Goal: Task Accomplishment & Management: Manage account settings

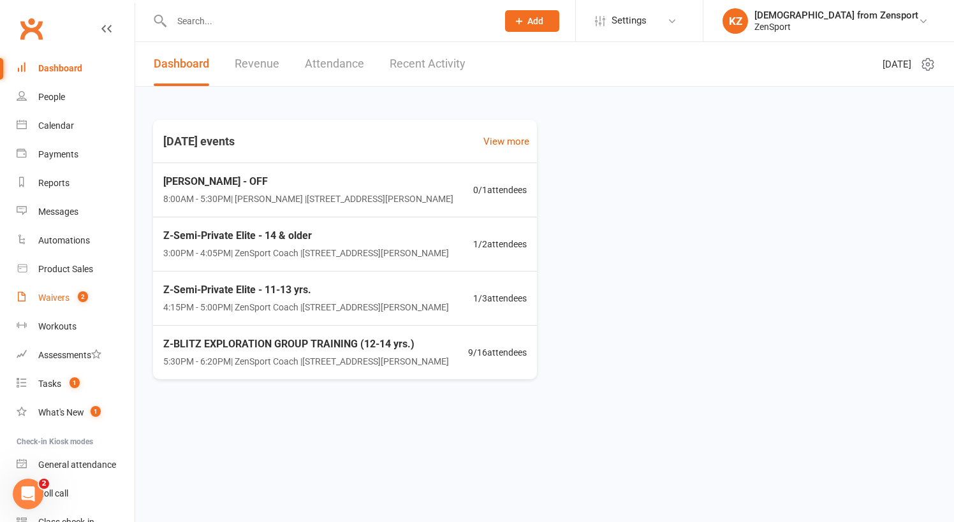
click at [59, 295] on div "Waivers" at bounding box center [53, 298] width 31 height 10
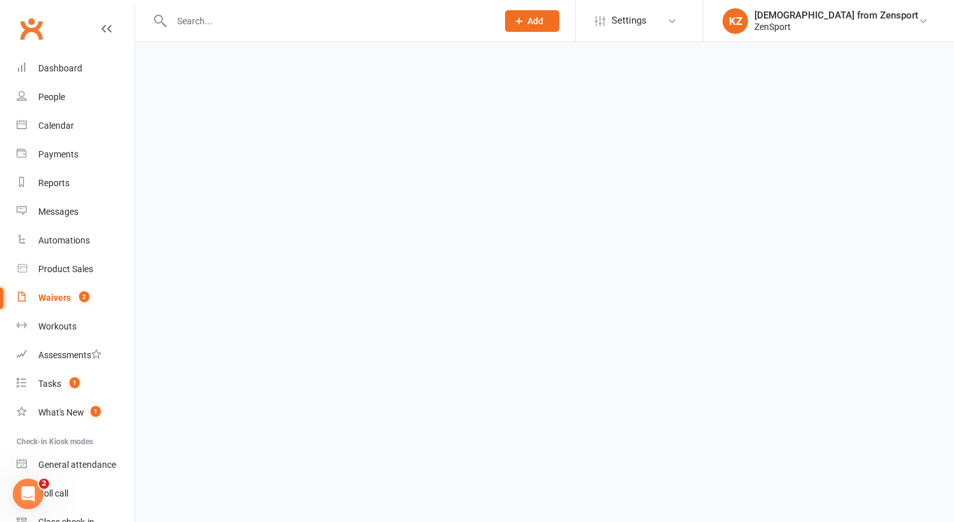
select select "100"
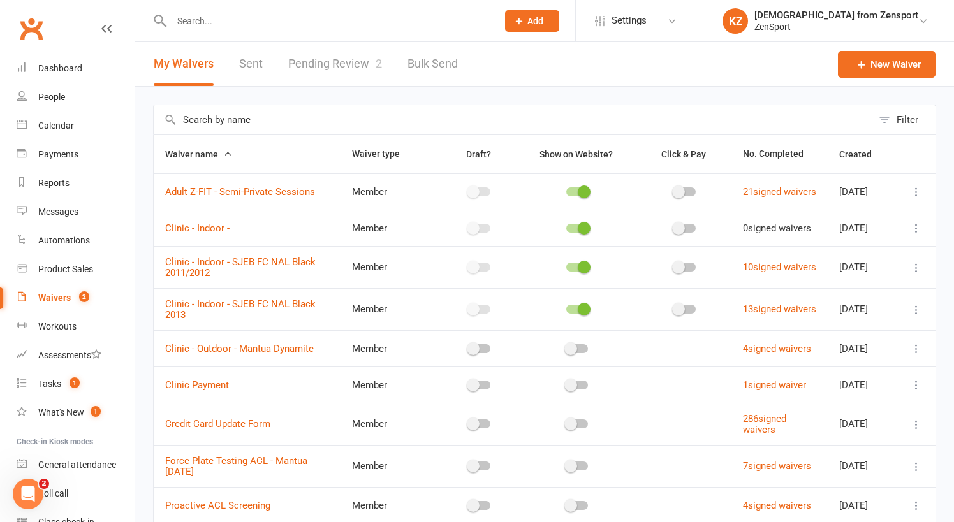
click at [339, 65] on link "Pending Review 2" at bounding box center [335, 64] width 94 height 44
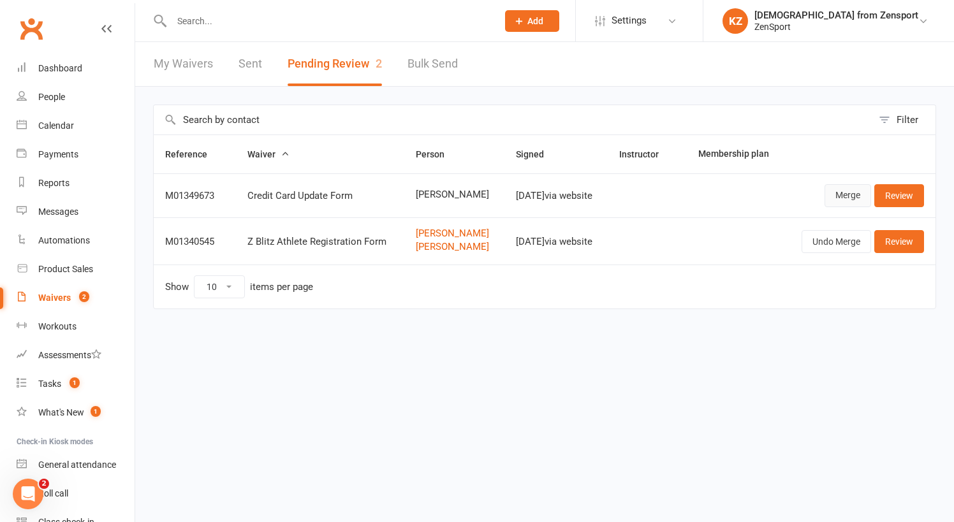
click at [844, 197] on link "Merge" at bounding box center [847, 195] width 47 height 23
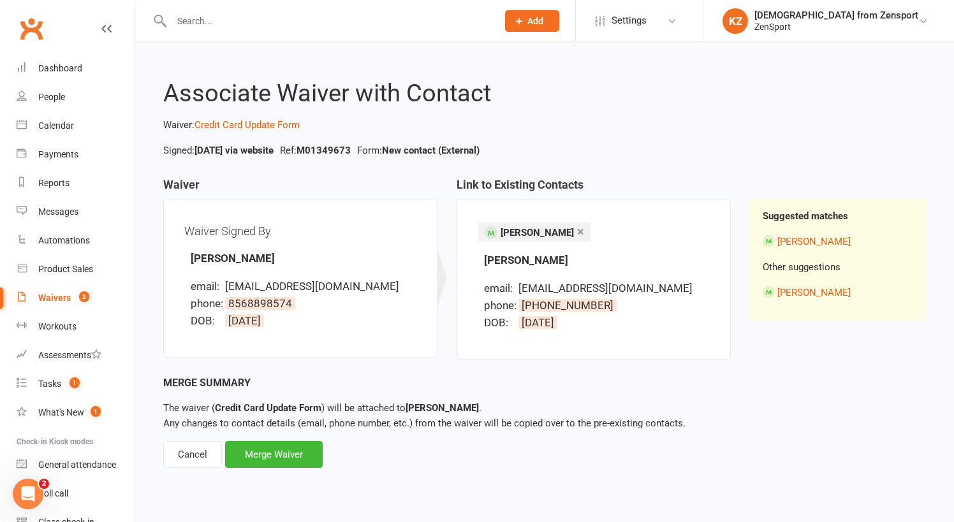
click at [577, 228] on link "×" at bounding box center [580, 231] width 7 height 20
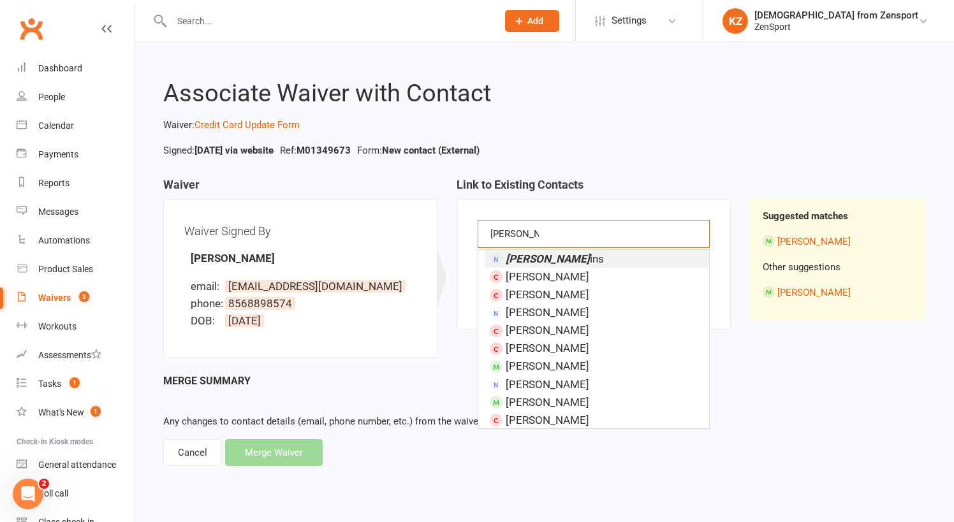
drag, startPoint x: 589, startPoint y: 232, endPoint x: 592, endPoint y: 258, distance: 26.3
click at [592, 258] on li "[PERSON_NAME] ins" at bounding box center [597, 259] width 224 height 18
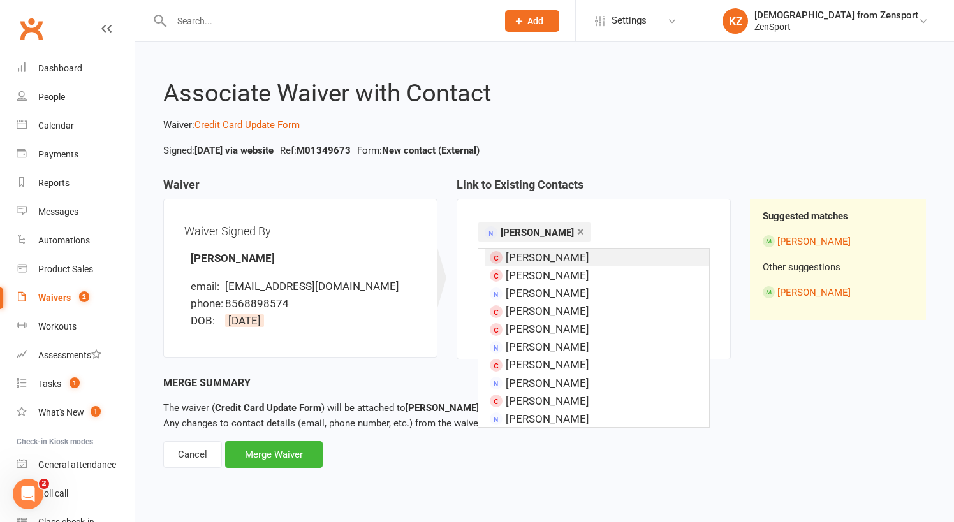
click at [577, 228] on link "×" at bounding box center [580, 231] width 7 height 20
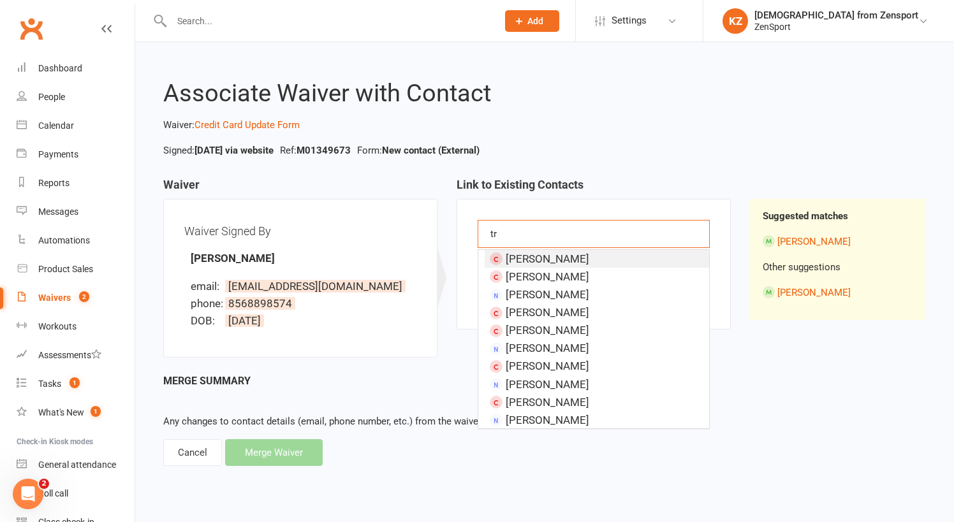
type input "t"
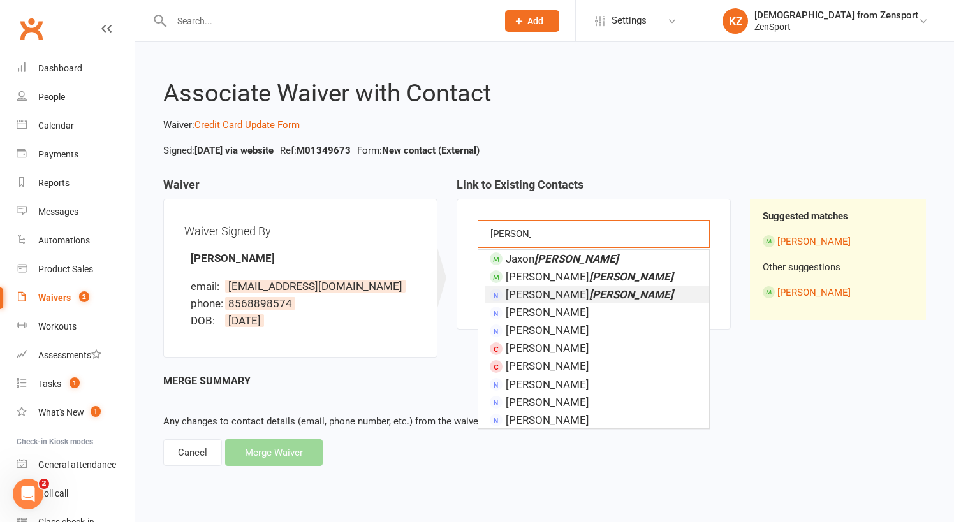
type input "[PERSON_NAME]"
click at [589, 293] on em "[PERSON_NAME]" at bounding box center [631, 294] width 84 height 13
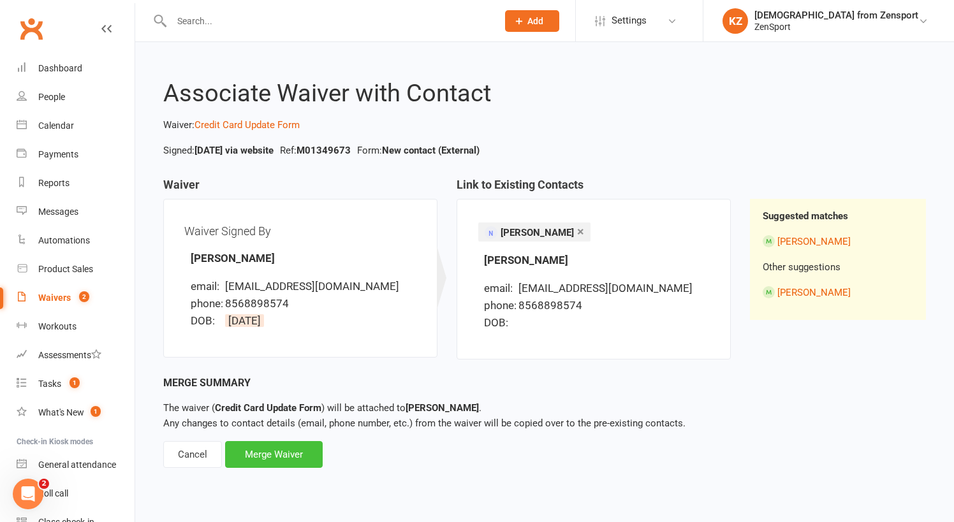
click at [300, 455] on div "Merge Waiver" at bounding box center [274, 454] width 98 height 27
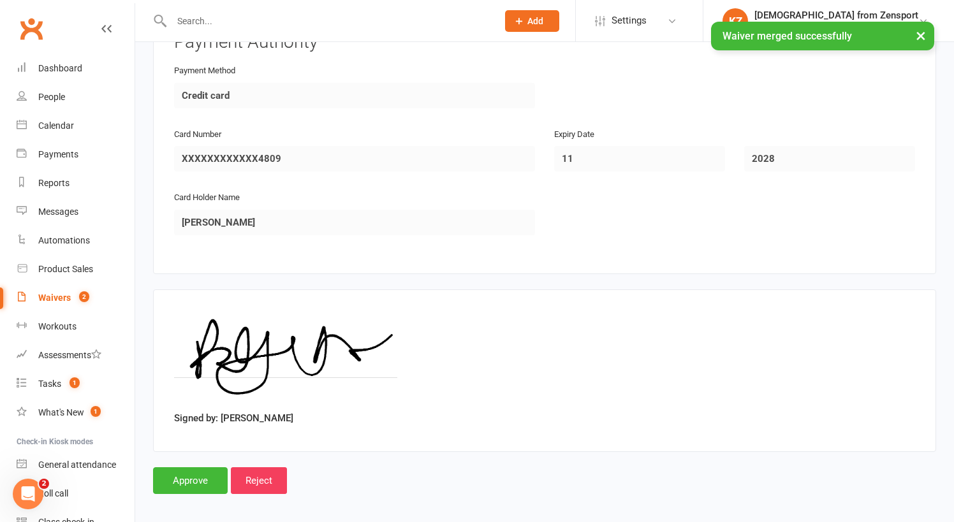
scroll to position [616, 0]
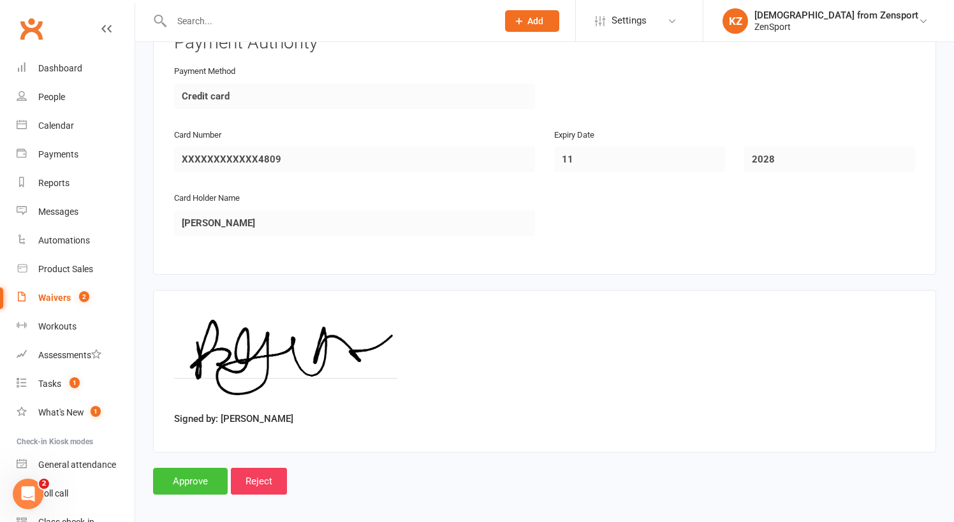
click at [196, 468] on input "Approve" at bounding box center [190, 481] width 75 height 27
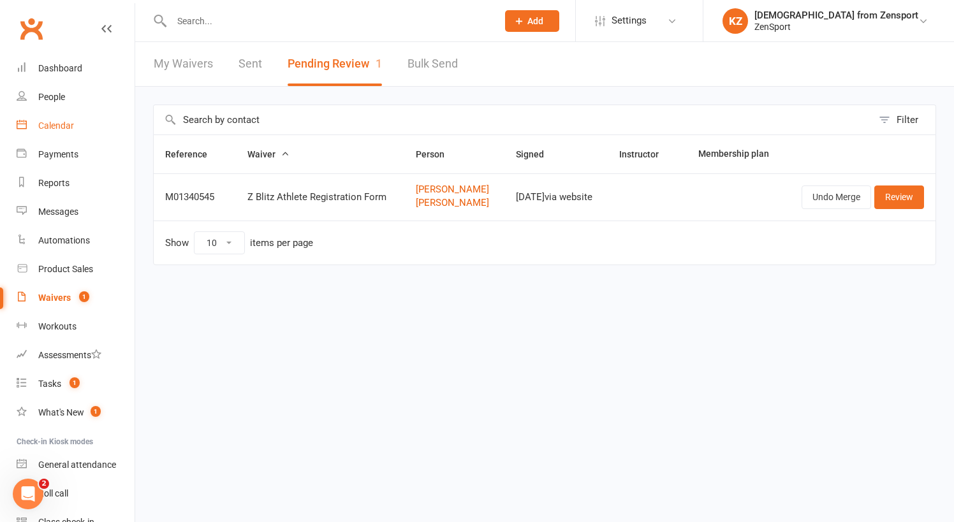
click at [66, 121] on div "Calendar" at bounding box center [56, 126] width 36 height 10
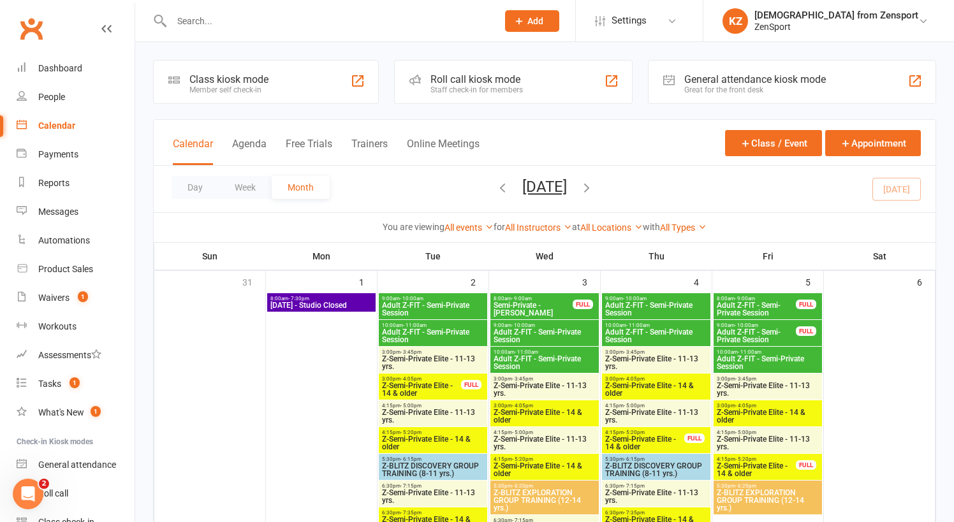
click at [898, 189] on div "Day Week Month [DATE] [DATE] Sun Mon Tue Wed Thu Fri Sat 31 01 02 03 04 05 06 0…" at bounding box center [545, 189] width 782 height 47
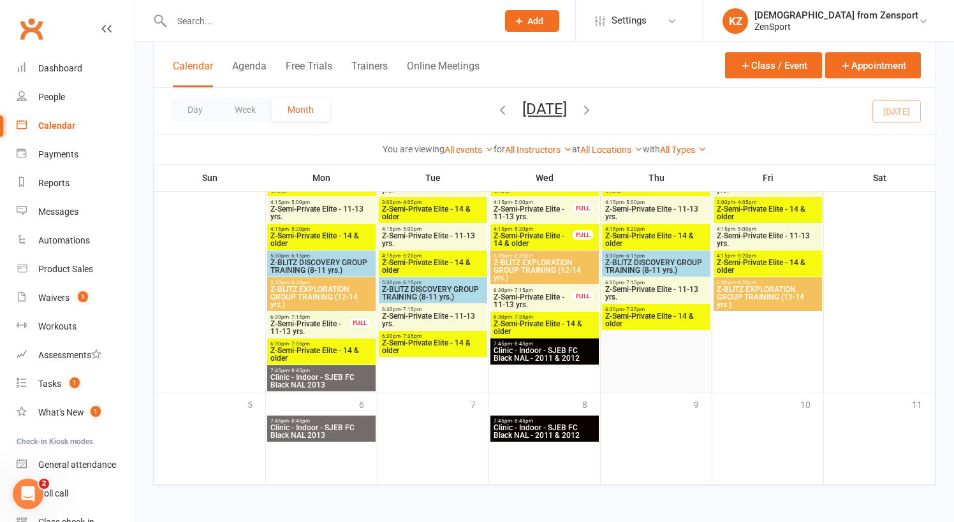
scroll to position [1492, 0]
click at [677, 149] on link "All Types" at bounding box center [683, 150] width 47 height 10
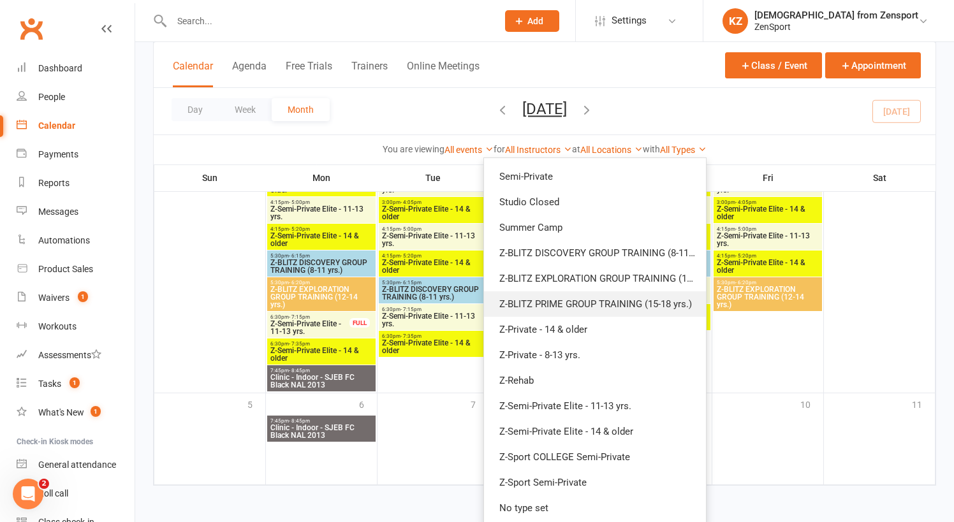
scroll to position [125, 0]
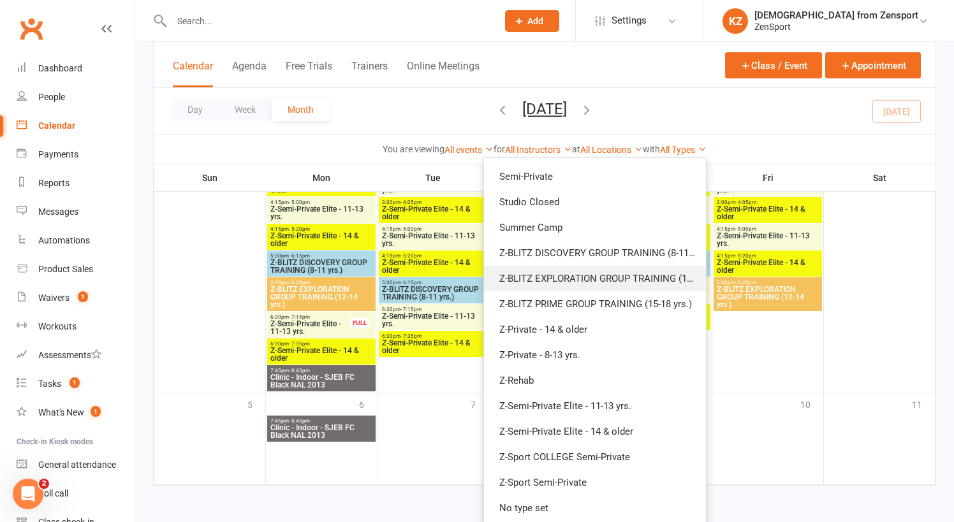
click at [624, 279] on link "Z-BLITZ EXPLORATION GROUP TRAINING (12-14 yrs.)" at bounding box center [595, 279] width 222 height 26
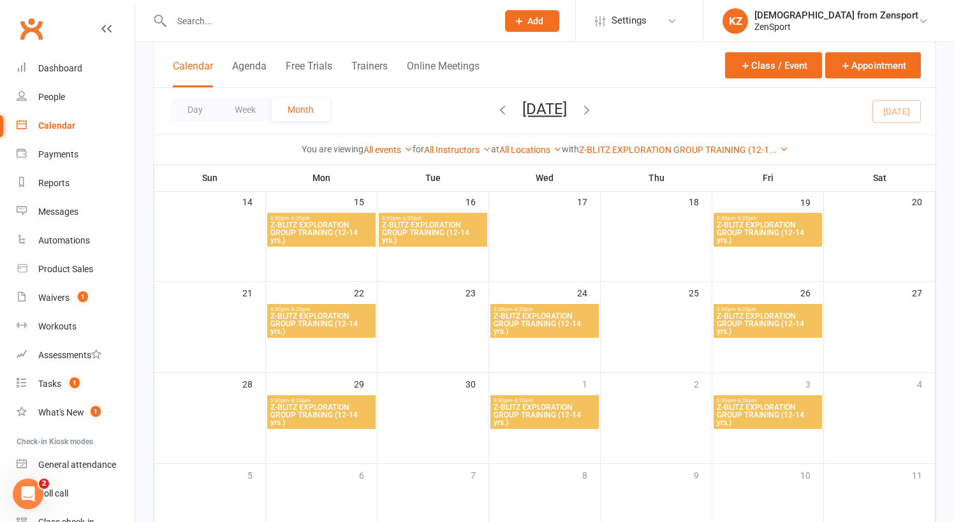
scroll to position [264, 0]
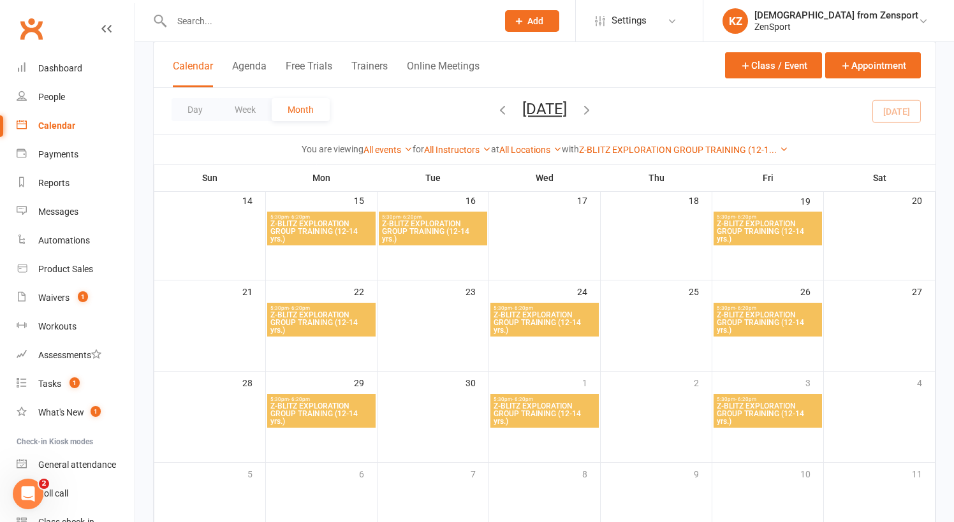
click at [214, 21] on input "text" at bounding box center [328, 21] width 321 height 18
click at [735, 147] on link "Z-BLITZ EXPLORATION GROUP TRAINING (12-1..." at bounding box center [683, 150] width 209 height 10
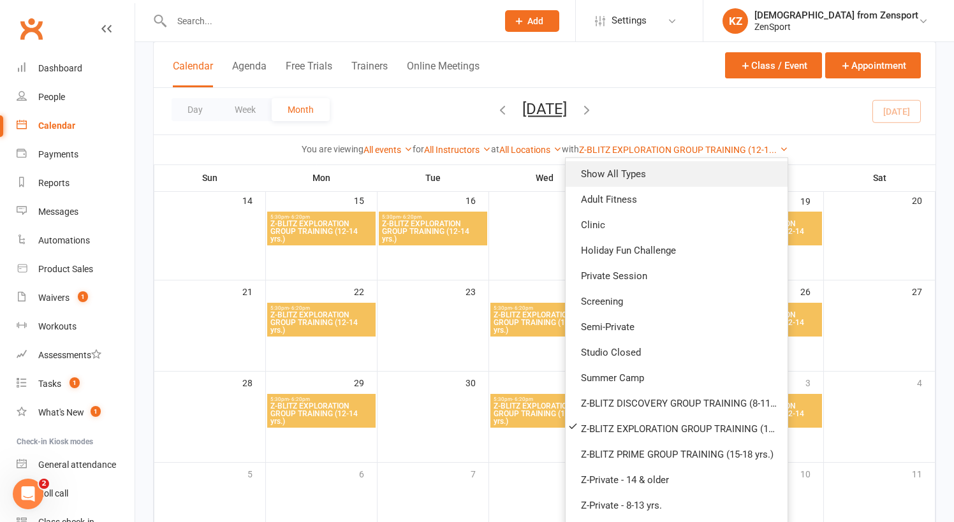
scroll to position [0, 0]
click at [643, 178] on link "Show All Types" at bounding box center [677, 174] width 222 height 26
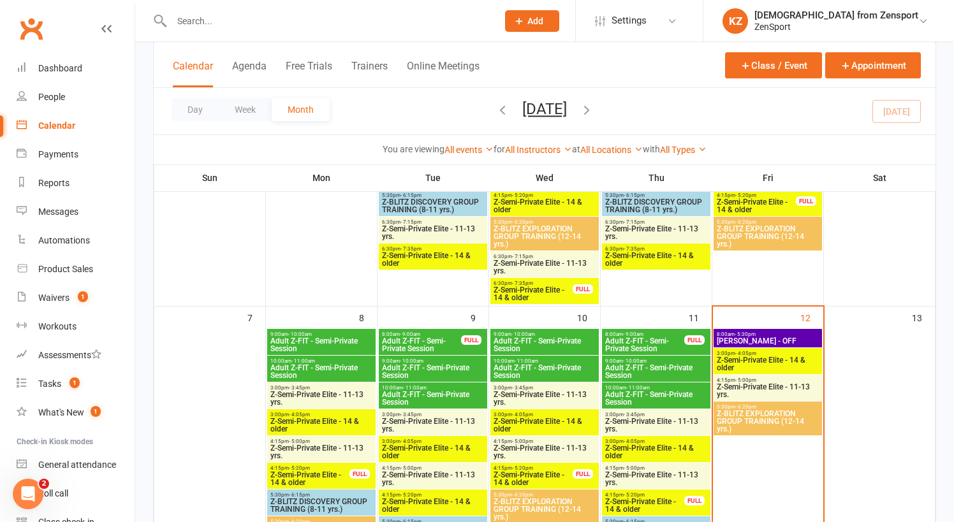
click at [233, 29] on input "text" at bounding box center [328, 21] width 321 height 18
click at [757, 356] on span "Z-Semi-Private Elite - 14 & older" at bounding box center [767, 363] width 103 height 15
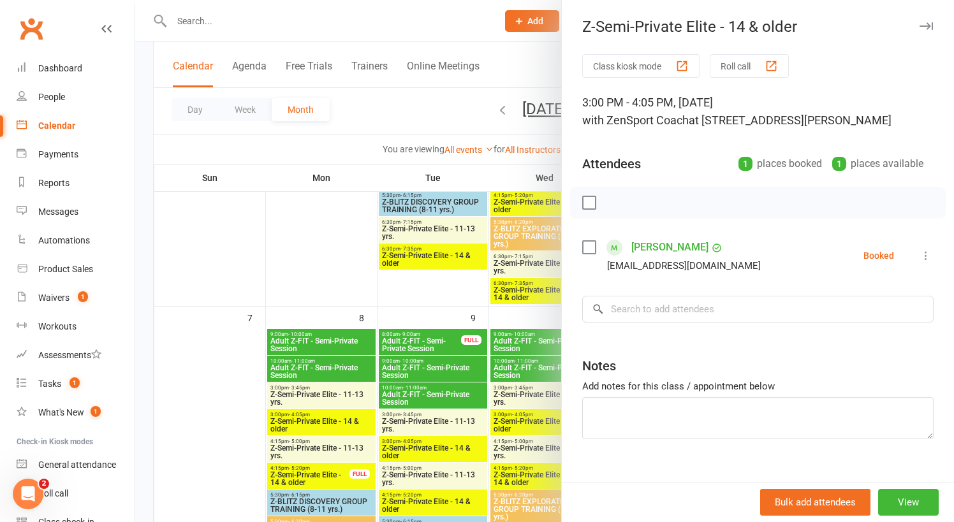
click at [506, 313] on div at bounding box center [544, 261] width 819 height 522
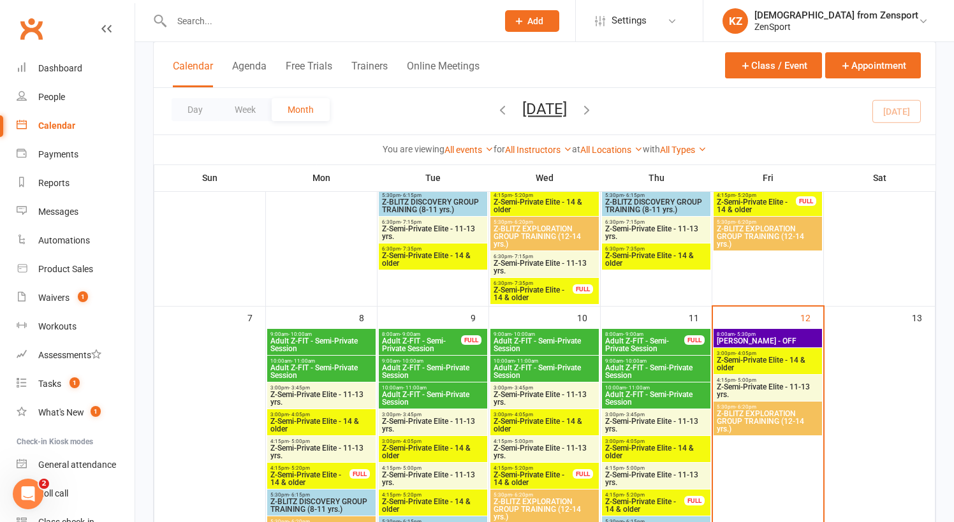
click at [754, 379] on span "- 5:00pm" at bounding box center [745, 380] width 21 height 6
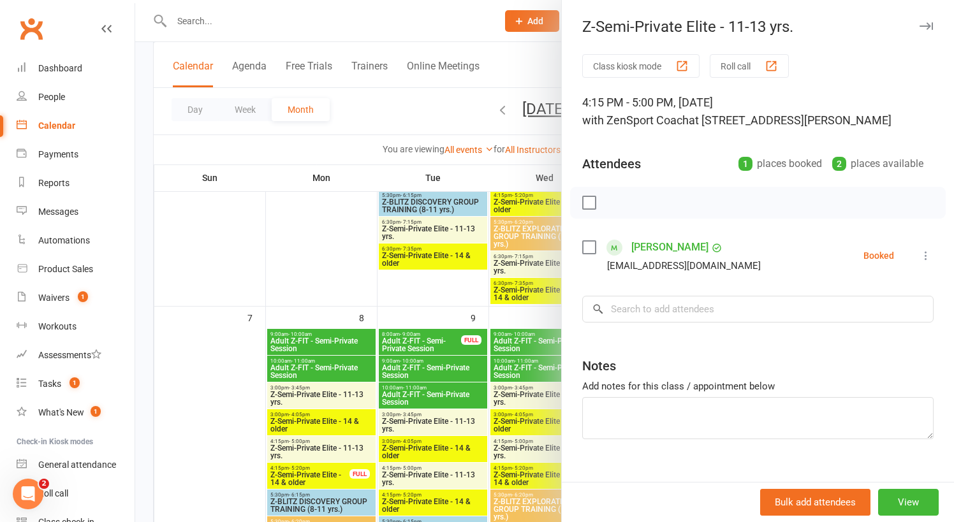
click at [523, 299] on div at bounding box center [544, 261] width 819 height 522
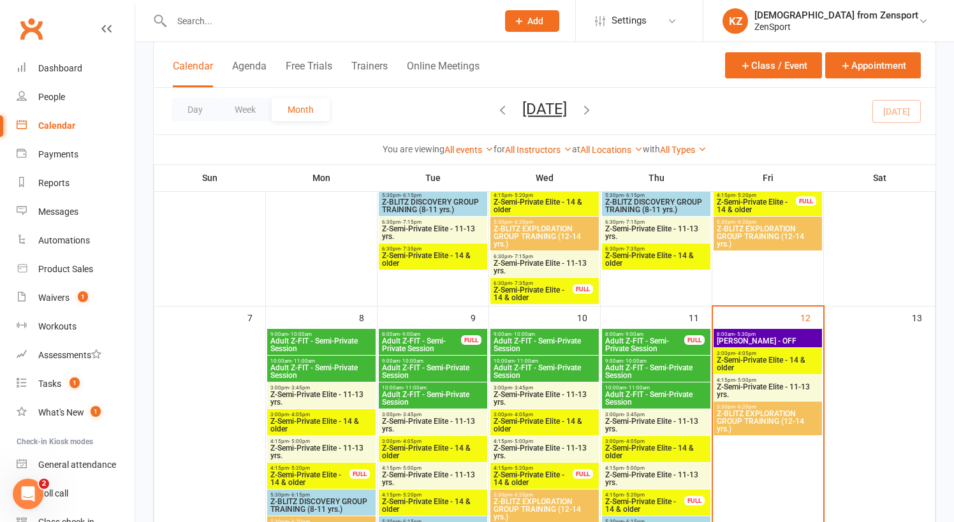
click at [759, 413] on span "Z-BLITZ EXPLORATION GROUP TRAINING (12-14 yrs.)" at bounding box center [767, 421] width 103 height 23
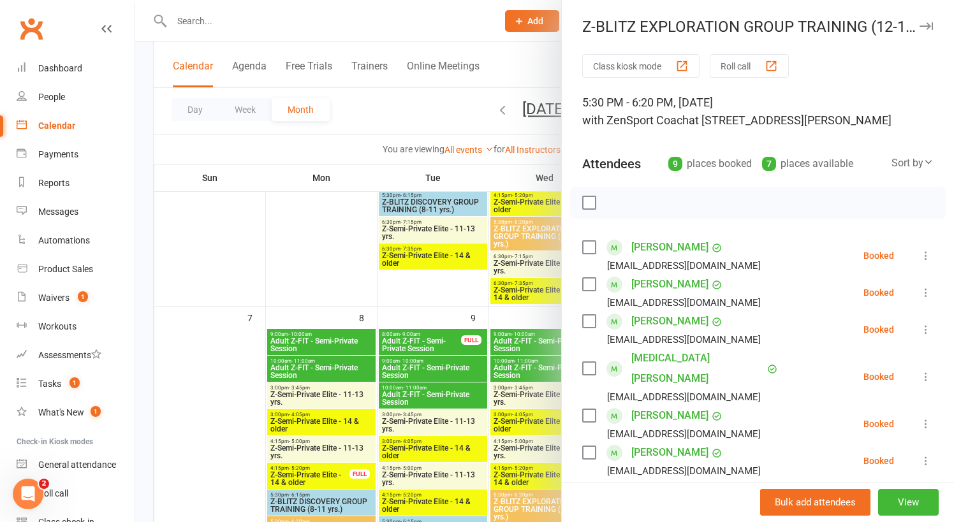
click at [454, 299] on div at bounding box center [544, 261] width 819 height 522
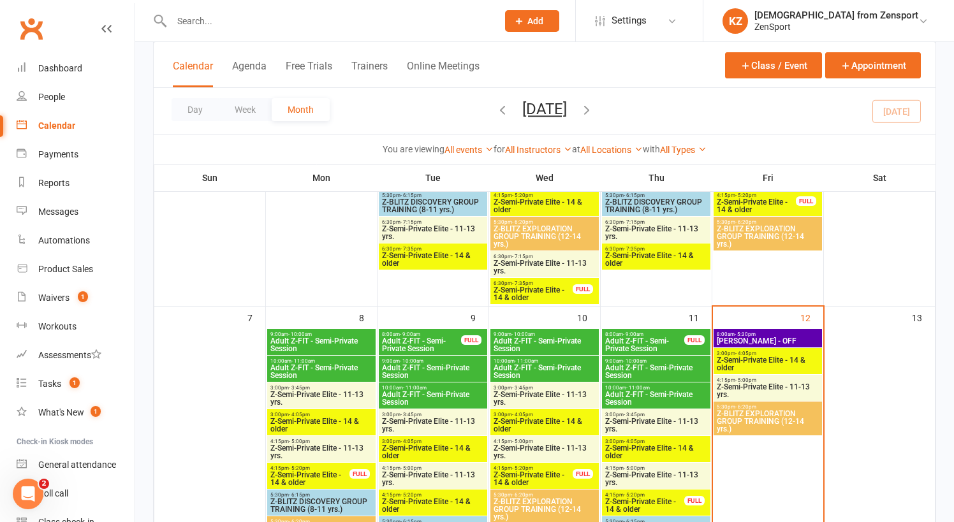
click at [210, 22] on input "text" at bounding box center [328, 21] width 321 height 18
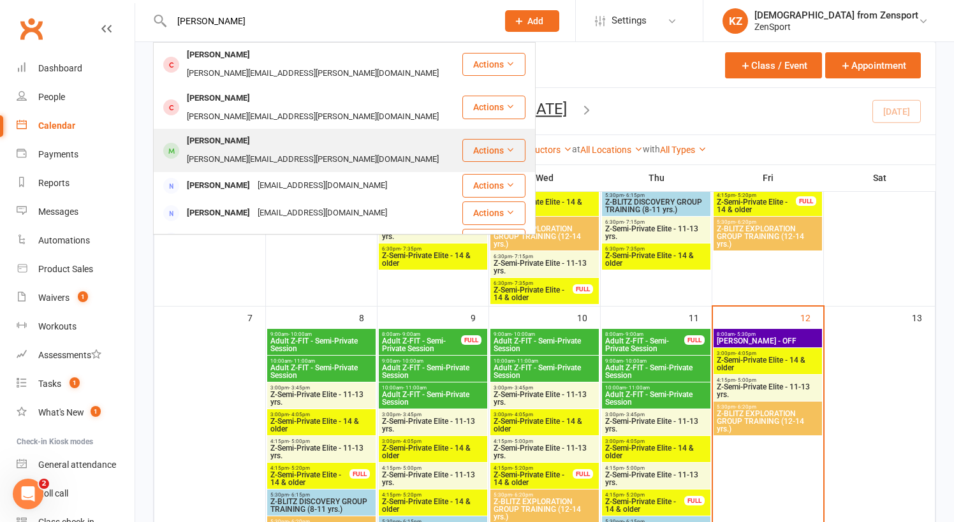
type input "[PERSON_NAME]"
click at [230, 132] on div "[PERSON_NAME]" at bounding box center [218, 141] width 71 height 18
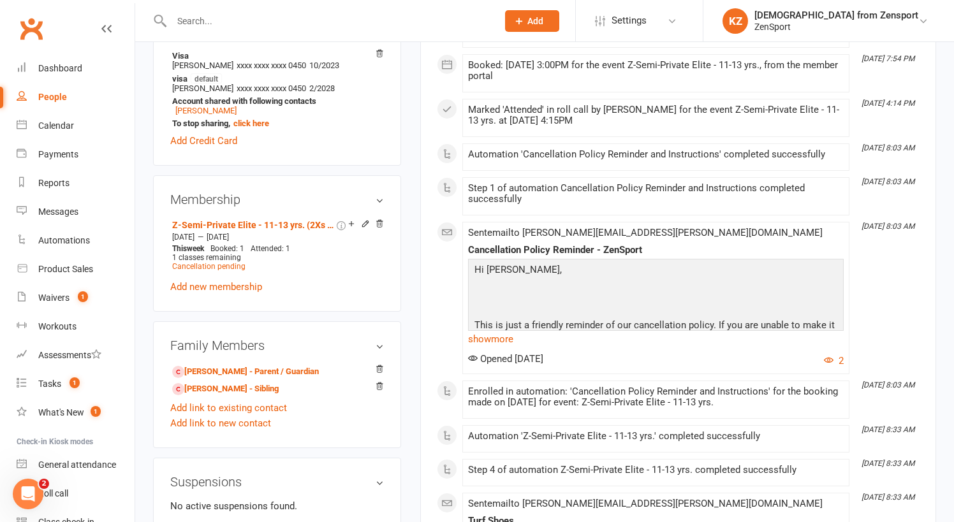
scroll to position [492, 0]
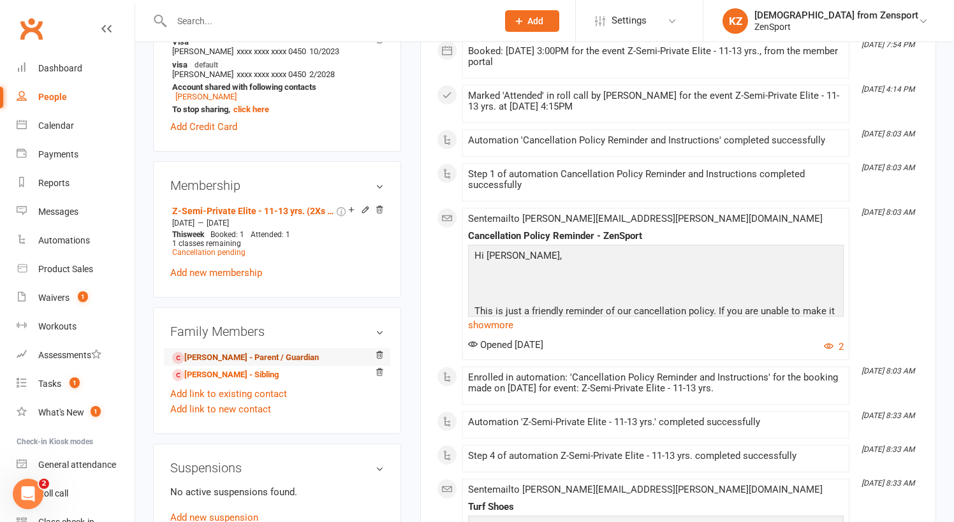
click at [270, 351] on link "[PERSON_NAME] - Parent / Guardian" at bounding box center [245, 357] width 147 height 13
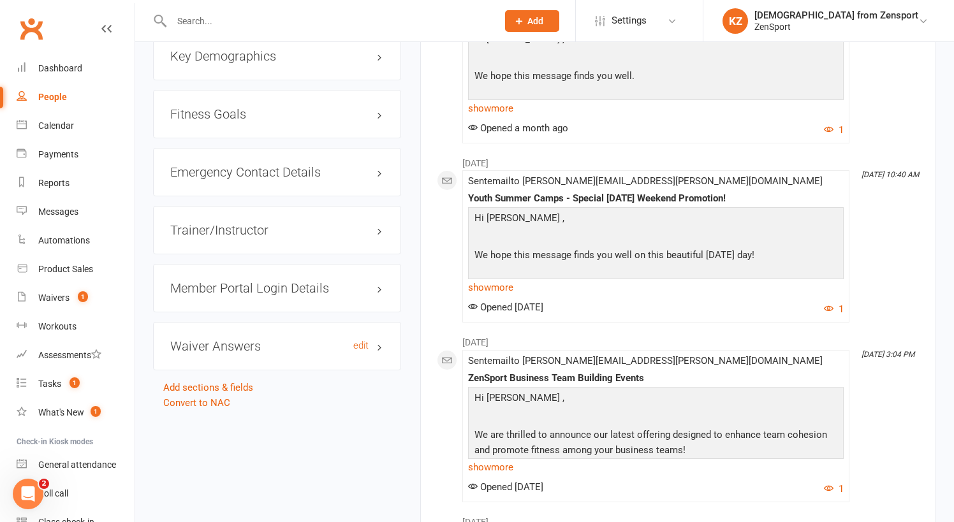
scroll to position [1151, 0]
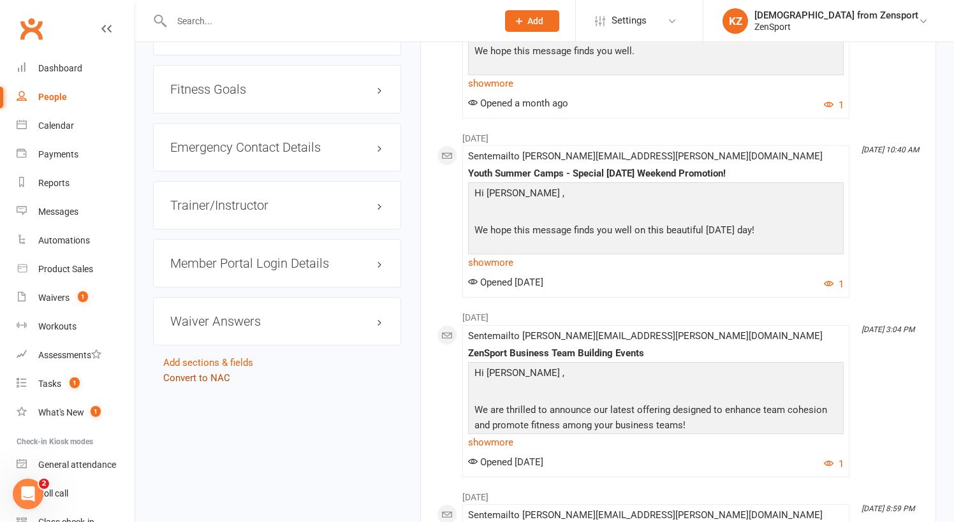
click at [210, 372] on link "Convert to NAC" at bounding box center [196, 377] width 67 height 11
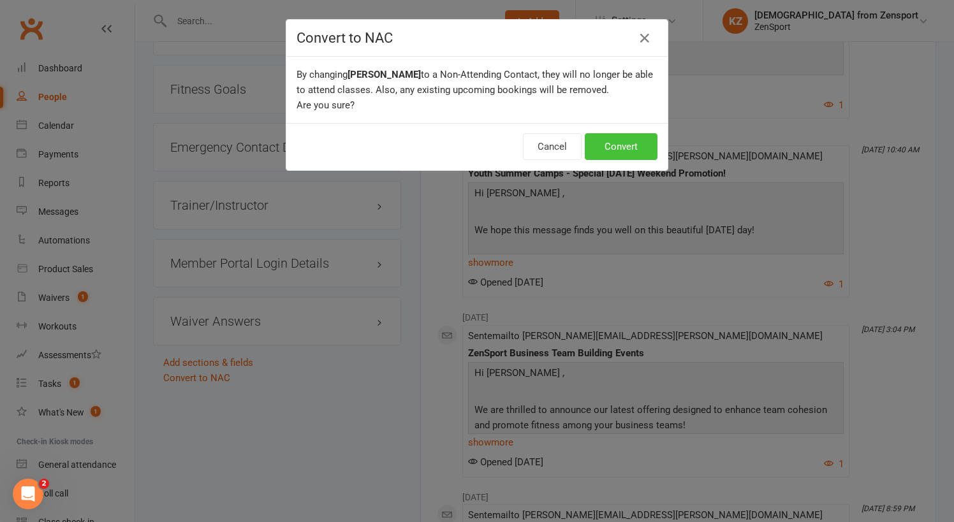
click at [647, 137] on button "Convert" at bounding box center [621, 146] width 73 height 27
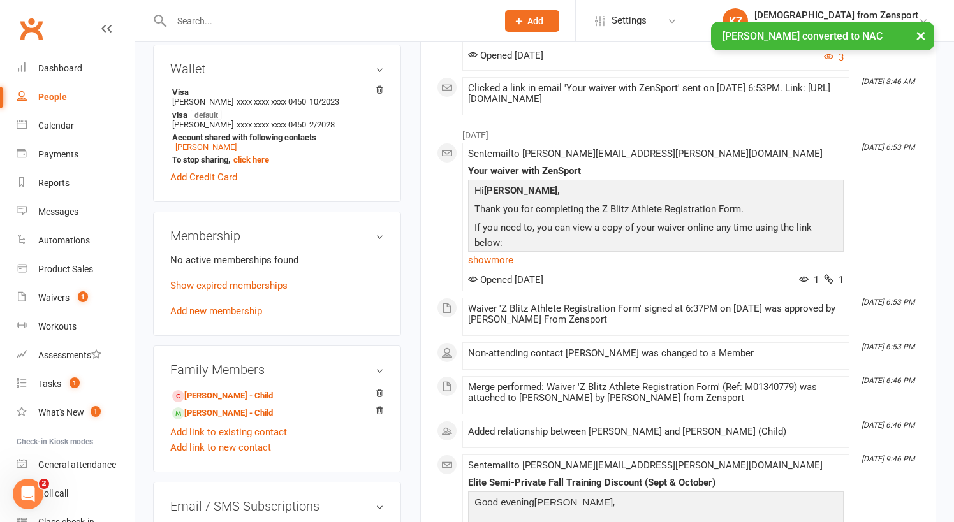
scroll to position [389, 0]
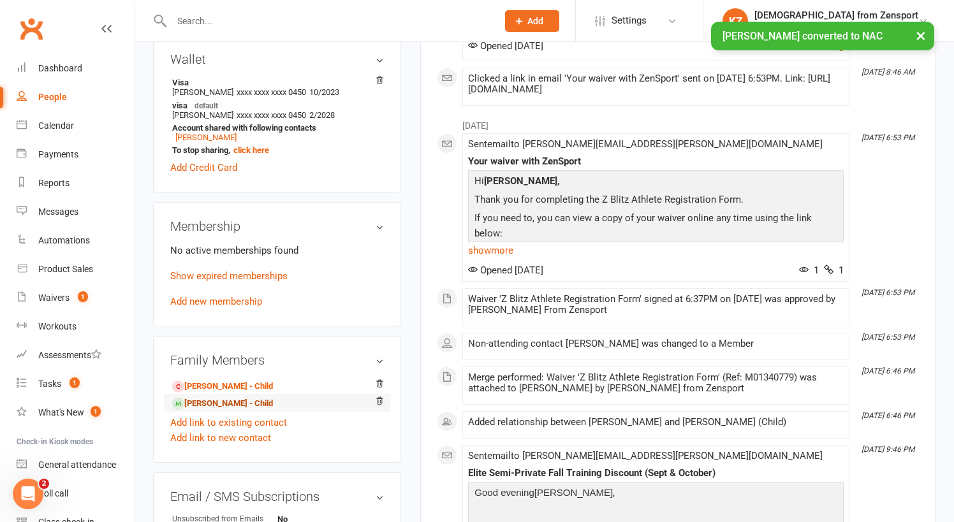
click at [249, 397] on link "[PERSON_NAME] - Child" at bounding box center [222, 403] width 101 height 13
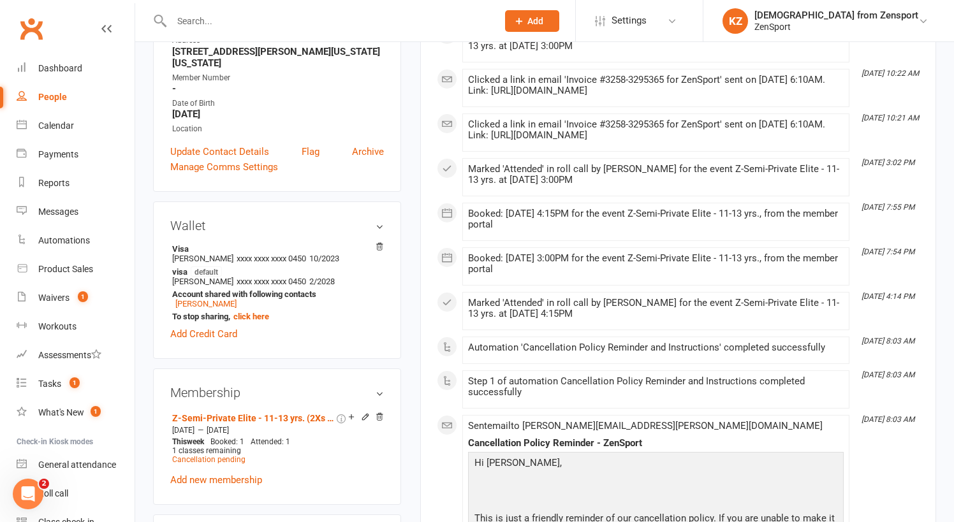
scroll to position [299, 0]
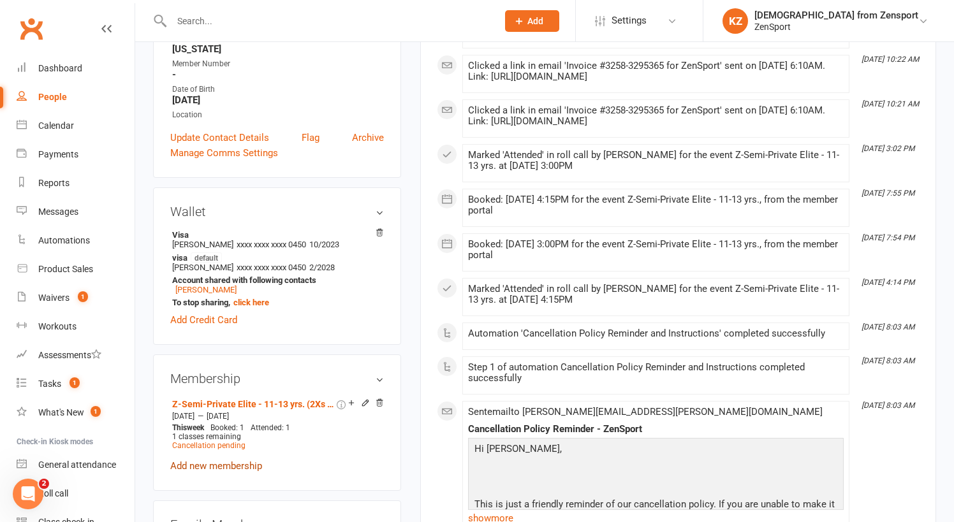
click at [218, 460] on link "Add new membership" at bounding box center [216, 465] width 92 height 11
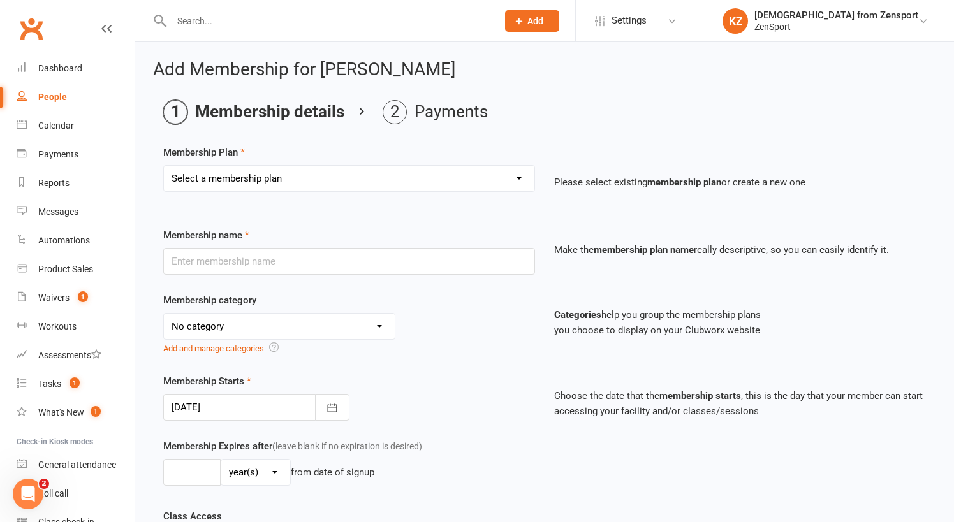
select select "7"
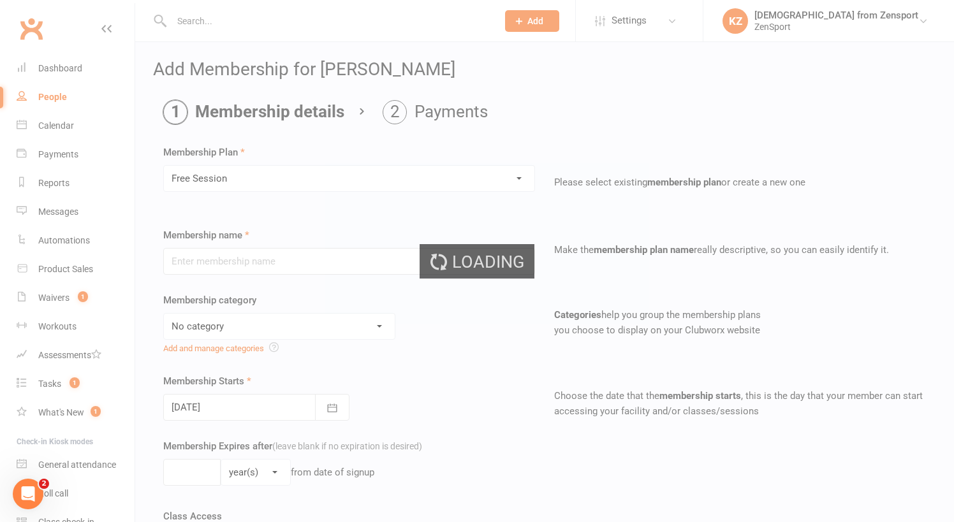
type input "Free Session"
select select "2"
type input "1"
select select "2"
type input "1"
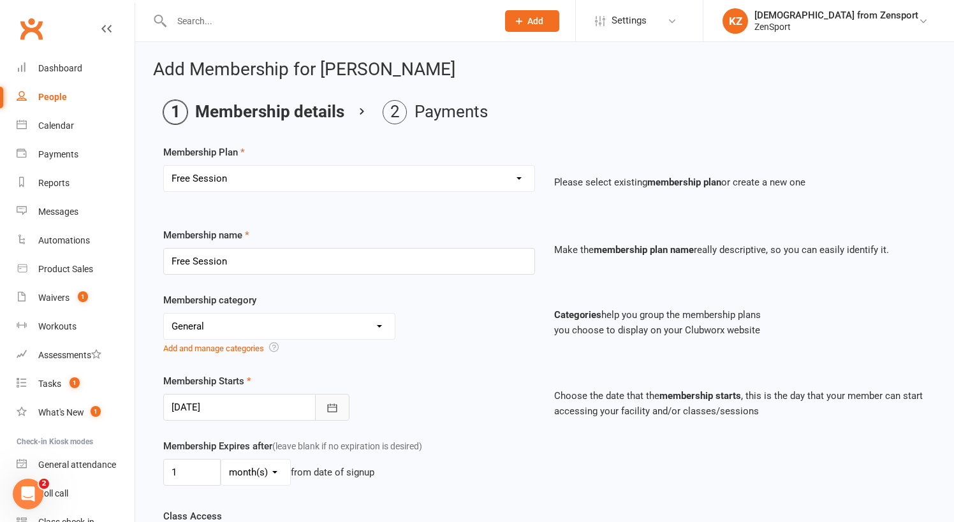
click at [338, 407] on icon "button" at bounding box center [332, 408] width 13 height 13
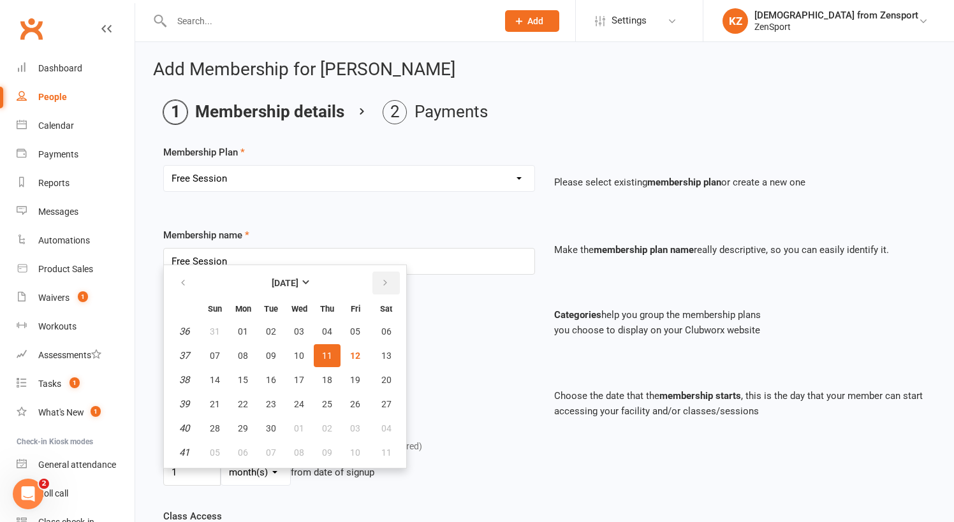
click at [381, 284] on icon "button" at bounding box center [385, 283] width 9 height 10
click at [243, 421] on button "27" at bounding box center [243, 428] width 27 height 23
type input "[DATE]"
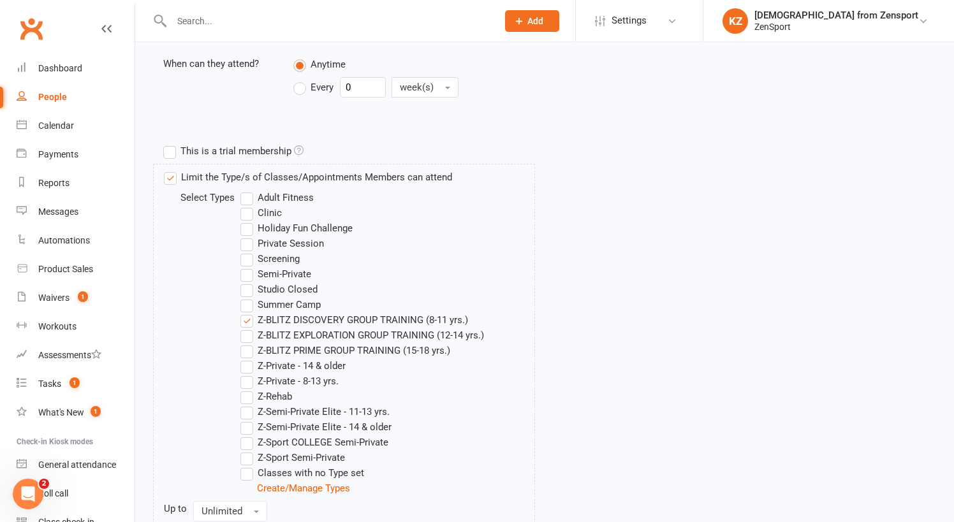
scroll to position [558, 0]
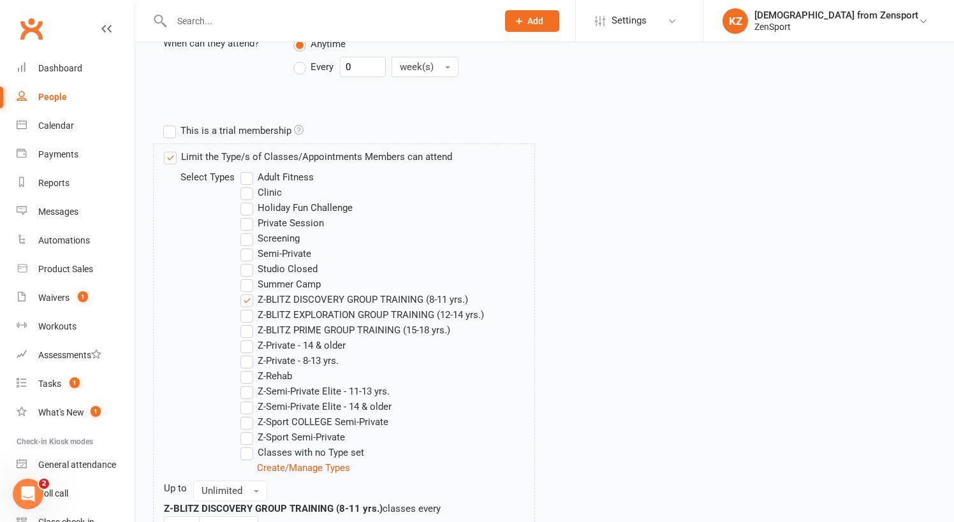
click at [250, 299] on label "Z-BLITZ DISCOVERY GROUP TRAINING (8-11 yrs.)" at bounding box center [354, 299] width 228 height 15
click at [249, 292] on input "Z-BLITZ DISCOVERY GROUP TRAINING (8-11 yrs.)" at bounding box center [244, 292] width 8 height 0
click at [249, 392] on label "Z-Semi-Private Elite - 11-13 yrs." at bounding box center [314, 391] width 149 height 15
click at [249, 384] on input "Z-Semi-Private Elite - 11-13 yrs." at bounding box center [244, 384] width 8 height 0
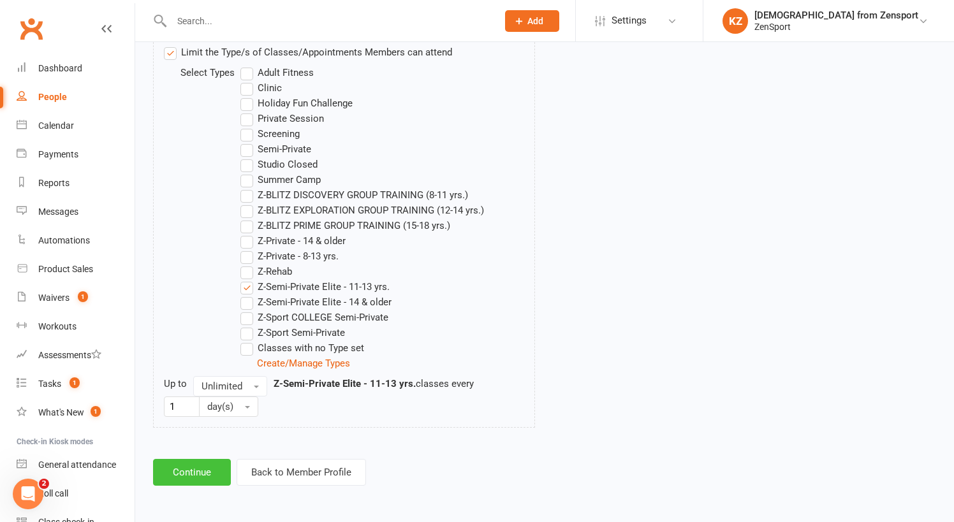
scroll to position [673, 0]
click at [201, 461] on button "Continue" at bounding box center [192, 472] width 78 height 27
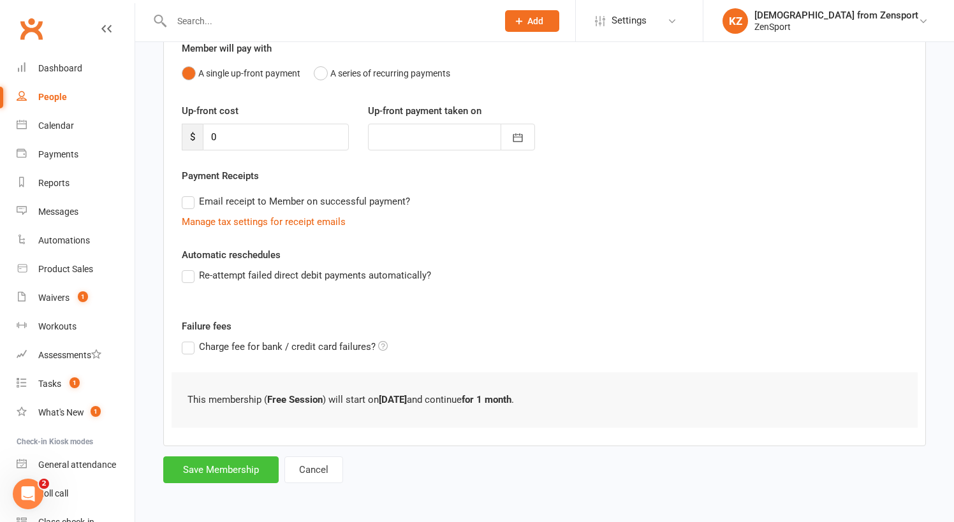
scroll to position [131, 0]
click at [255, 457] on button "Save Membership" at bounding box center [220, 470] width 115 height 27
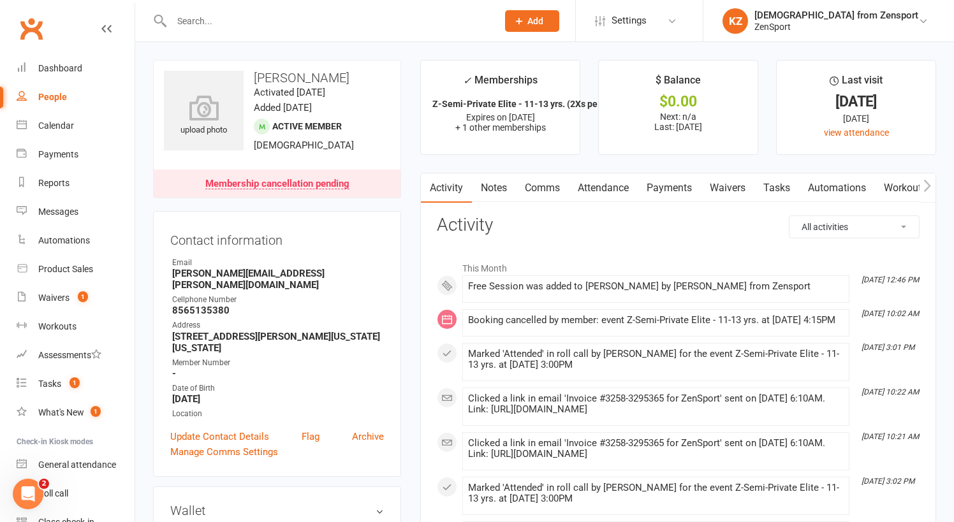
click at [500, 182] on link "Notes" at bounding box center [494, 187] width 44 height 29
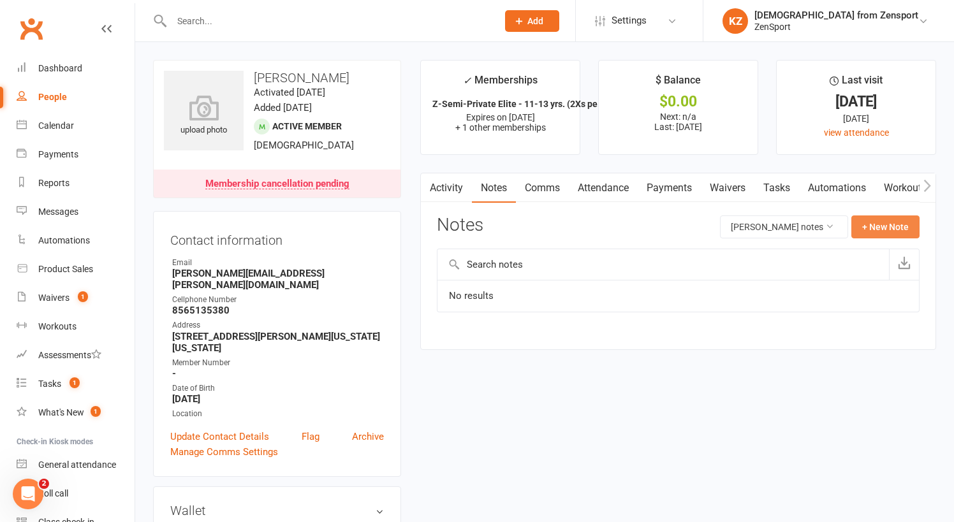
click at [881, 223] on button "+ New Note" at bounding box center [885, 227] width 68 height 23
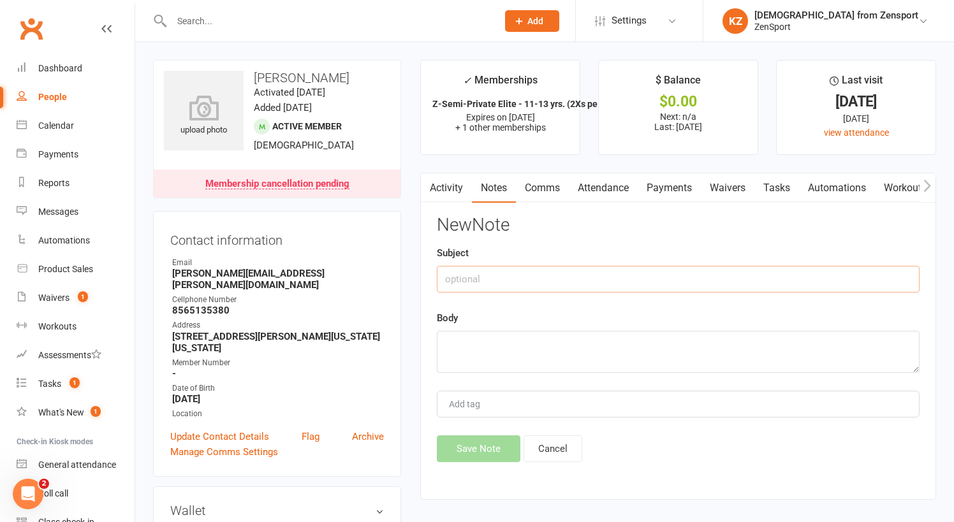
click at [457, 282] on input "text" at bounding box center [678, 279] width 483 height 27
type input "Sick 9/12"
click at [464, 346] on textarea at bounding box center [678, 352] width 483 height 42
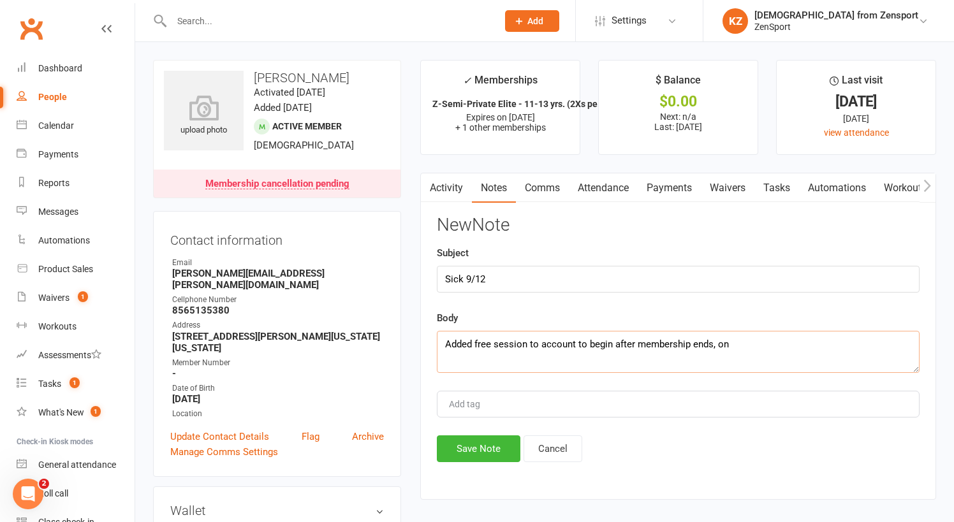
click at [577, 343] on textarea "Added free session to account to begin after membership ends, on" at bounding box center [678, 352] width 483 height 42
click at [759, 344] on textarea "Added free session to account 10/27 to begin after membership ends, on" at bounding box center [678, 352] width 483 height 42
type textarea "Added free session to account 10/27 to begin after membership ends."
click at [477, 444] on button "Save Note" at bounding box center [479, 448] width 84 height 27
